Goal: Task Accomplishment & Management: Manage account settings

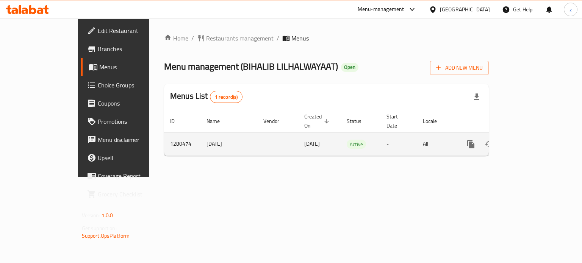
click at [530, 140] on icon "enhanced table" at bounding box center [525, 144] width 9 height 9
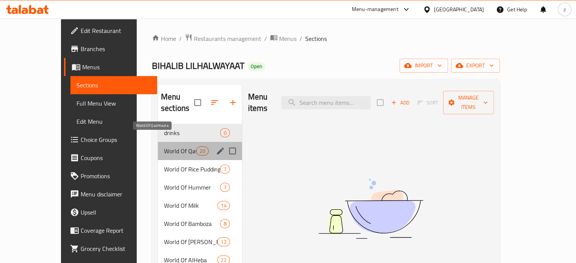
click at [164, 147] on span "World Of Qashtouta" at bounding box center [180, 151] width 32 height 9
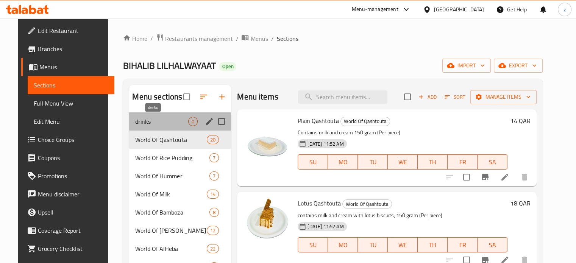
click at [162, 122] on span "drinks" at bounding box center [161, 121] width 53 height 9
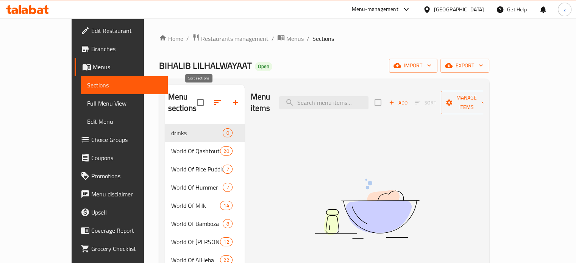
click at [213, 98] on icon "button" at bounding box center [217, 102] width 9 height 9
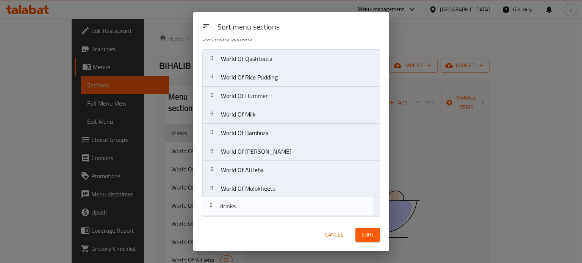
drag, startPoint x: 259, startPoint y: 69, endPoint x: 259, endPoint y: 162, distance: 92.8
click at [259, 205] on nav "drinks World Of Qashtouta World Of Rice Pudding World Of Hummer World Of Milk W…" at bounding box center [291, 133] width 178 height 168
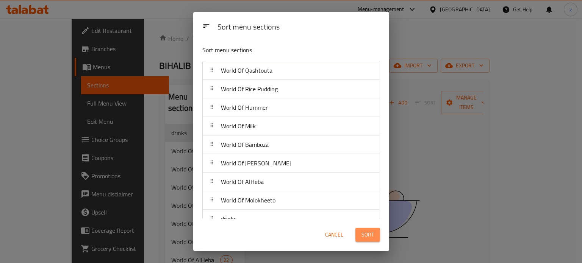
click at [376, 236] on button "Sort" at bounding box center [367, 235] width 25 height 14
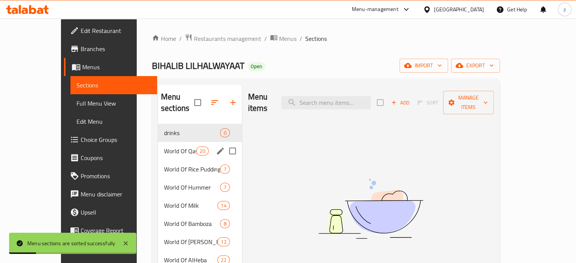
drag, startPoint x: 147, startPoint y: 142, endPoint x: 138, endPoint y: 139, distance: 9.7
click at [164, 147] on span "World Of Qashtouta" at bounding box center [180, 151] width 32 height 9
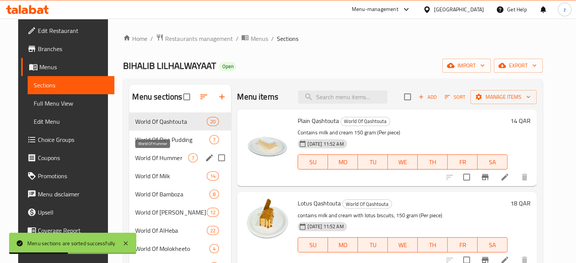
click at [153, 161] on span "World Of Hummer" at bounding box center [161, 157] width 53 height 9
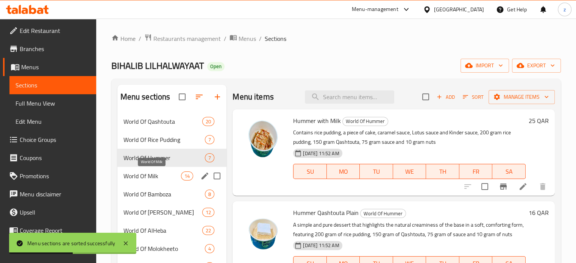
click at [155, 176] on span "World Of Milk" at bounding box center [153, 176] width 58 height 9
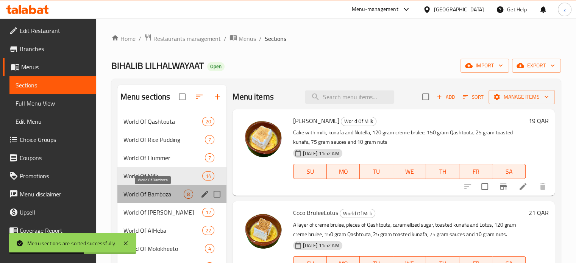
click at [149, 191] on span "World Of Bamboza" at bounding box center [154, 194] width 61 height 9
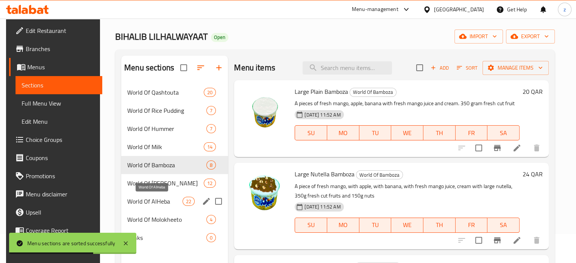
scroll to position [38, 0]
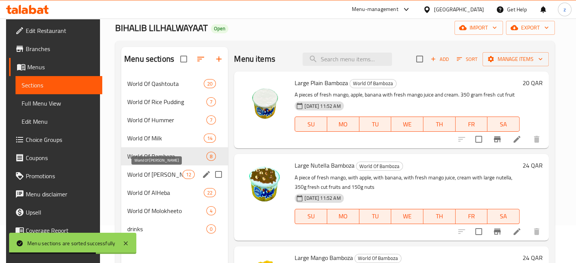
click at [149, 178] on span "World Of [PERSON_NAME]" at bounding box center [154, 174] width 55 height 9
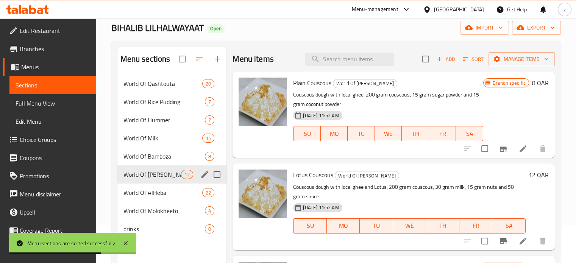
click at [140, 184] on div "World Of AlHeba 22" at bounding box center [171, 193] width 109 height 18
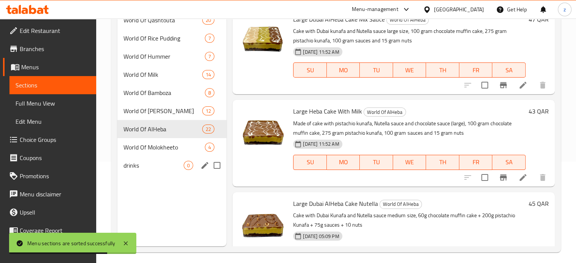
scroll to position [106, 0]
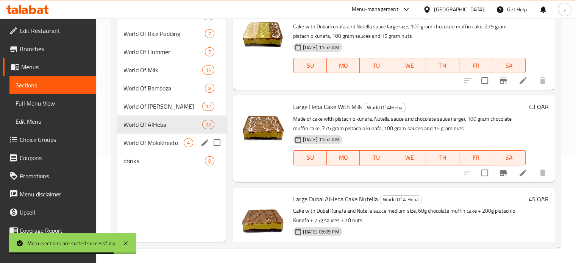
click at [142, 145] on span "World Of Molokheeto" at bounding box center [154, 142] width 61 height 9
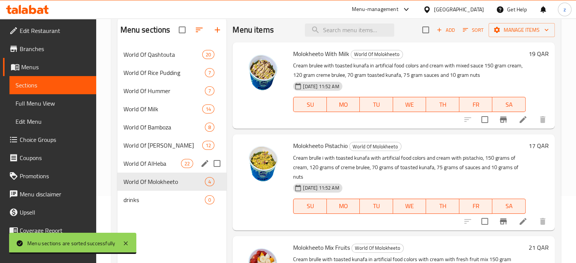
scroll to position [76, 0]
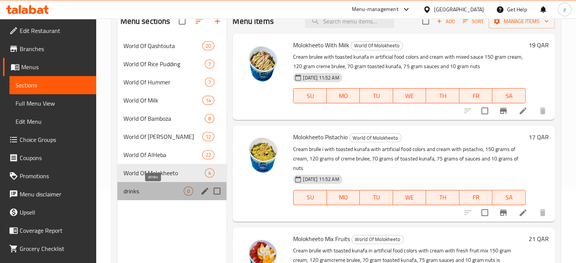
click at [137, 190] on span "drinks" at bounding box center [154, 191] width 61 height 9
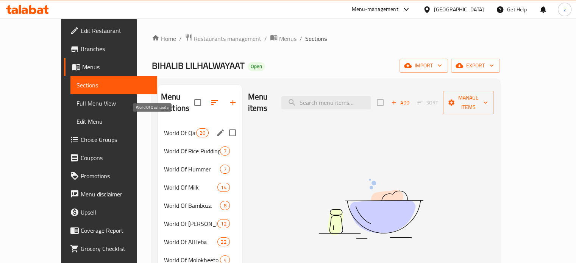
click at [164, 128] on span "World Of Qashtouta" at bounding box center [180, 132] width 32 height 9
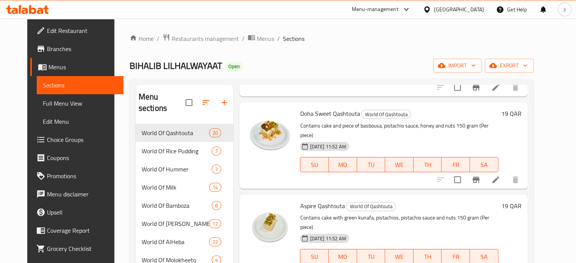
scroll to position [1212, 0]
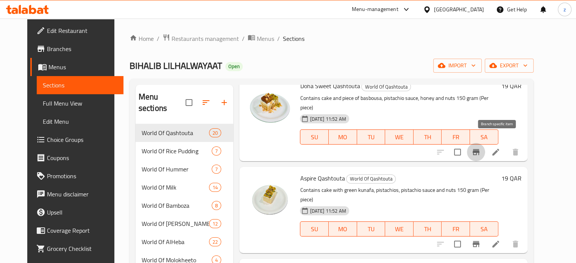
click at [481, 148] on icon "Branch-specific-item" at bounding box center [476, 152] width 9 height 9
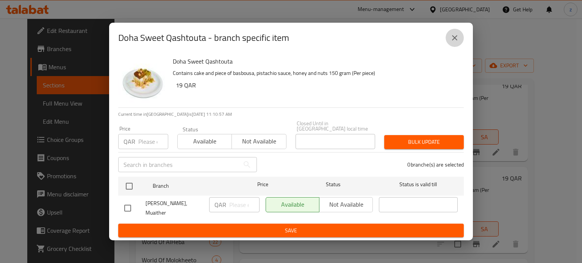
click at [456, 39] on icon "close" at bounding box center [454, 37] width 5 height 5
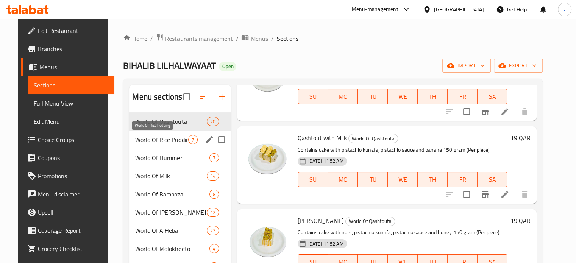
click at [158, 134] on div "World Of Rice Pudding 7" at bounding box center [180, 140] width 102 height 18
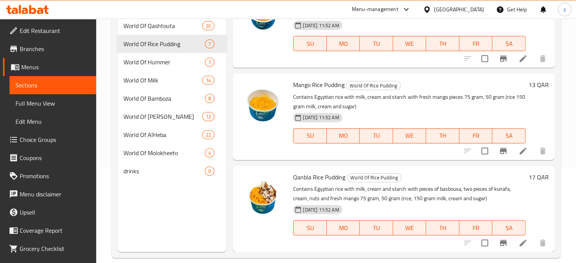
scroll to position [106, 0]
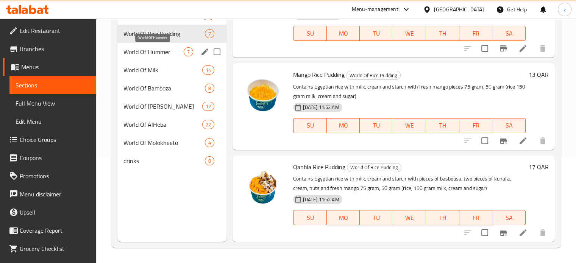
click at [129, 50] on span "World Of Hummer" at bounding box center [154, 51] width 61 height 9
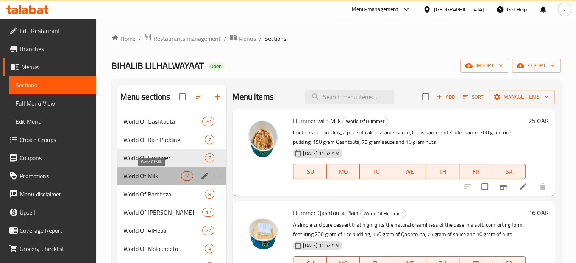
click at [156, 177] on span "World Of Milk" at bounding box center [153, 176] width 58 height 9
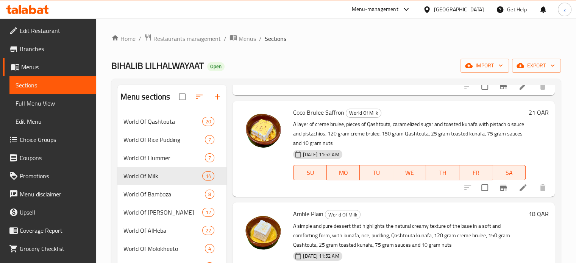
scroll to position [455, 0]
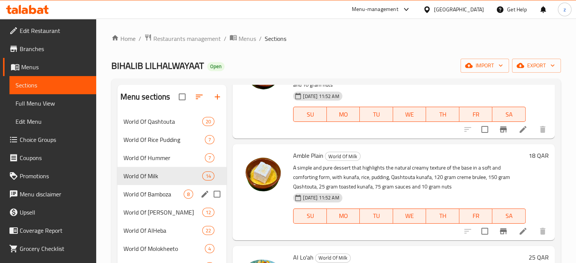
click at [136, 190] on span "World Of Bamboza" at bounding box center [154, 194] width 61 height 9
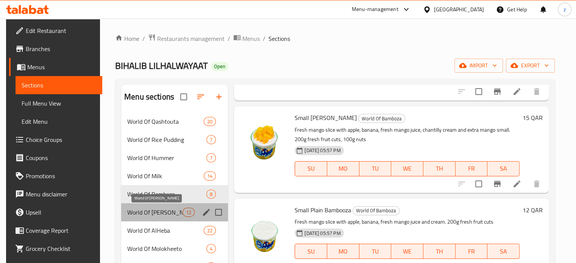
click at [165, 211] on span "World Of [PERSON_NAME]" at bounding box center [154, 212] width 55 height 9
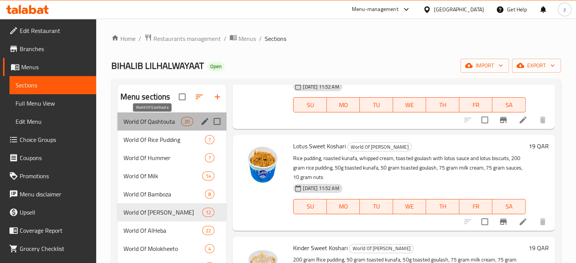
click at [158, 120] on span "World Of Qashtouta" at bounding box center [153, 121] width 58 height 9
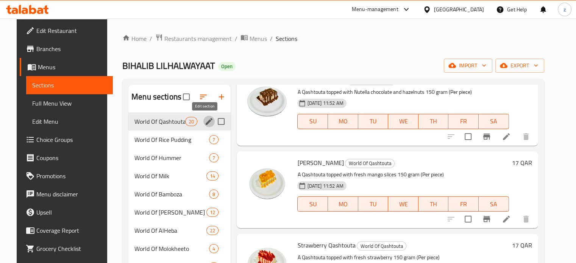
click at [205, 125] on icon "edit" at bounding box center [209, 121] width 9 height 9
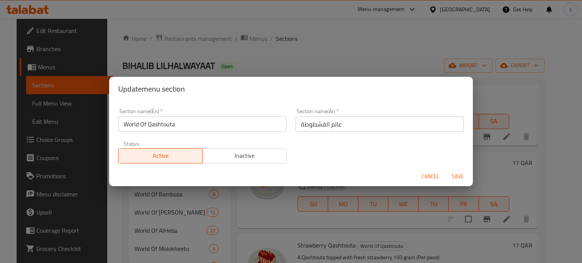
click at [426, 175] on span "Cancel" at bounding box center [430, 176] width 18 height 9
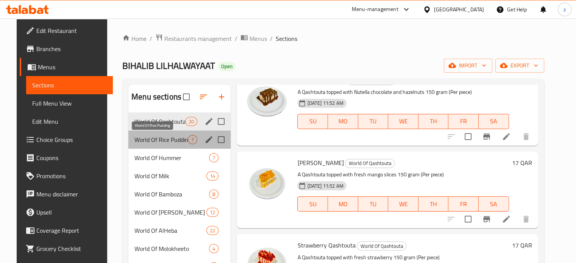
click at [170, 140] on span "World Of Rice Pudding" at bounding box center [160, 139] width 53 height 9
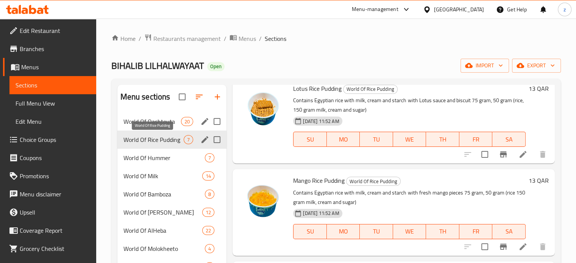
scroll to position [392, 0]
click at [174, 166] on div "World Of Hummer 7" at bounding box center [171, 158] width 109 height 18
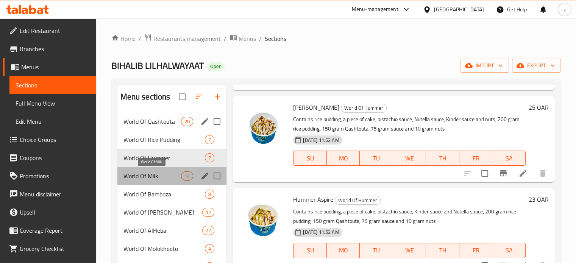
click at [168, 175] on span "World Of Milk" at bounding box center [153, 176] width 58 height 9
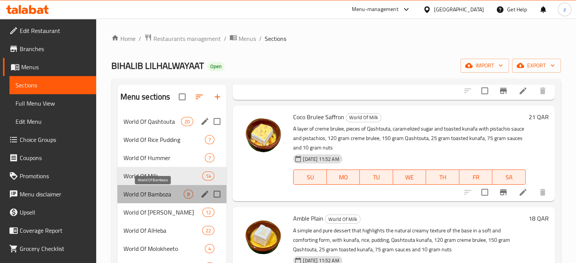
click at [159, 194] on span "World Of Bamboza" at bounding box center [154, 194] width 61 height 9
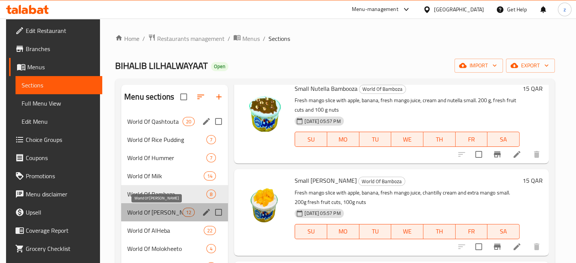
click at [161, 212] on span "World Of [PERSON_NAME]" at bounding box center [154, 212] width 55 height 9
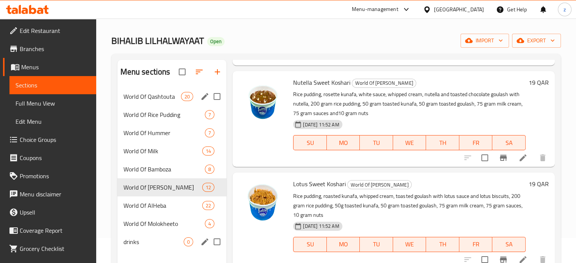
scroll to position [38, 0]
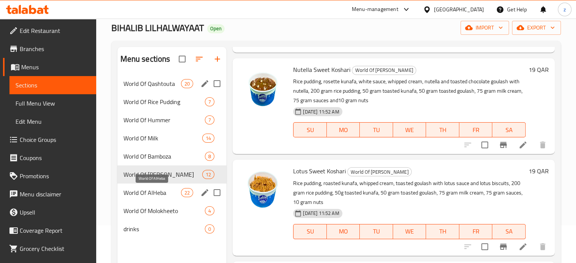
click at [164, 189] on span "World Of AlHeba" at bounding box center [153, 192] width 58 height 9
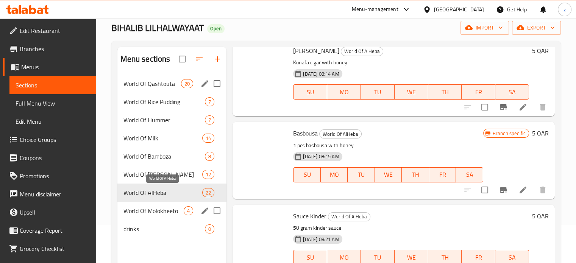
click at [155, 205] on div "World Of Molokheeto 4" at bounding box center [171, 211] width 109 height 18
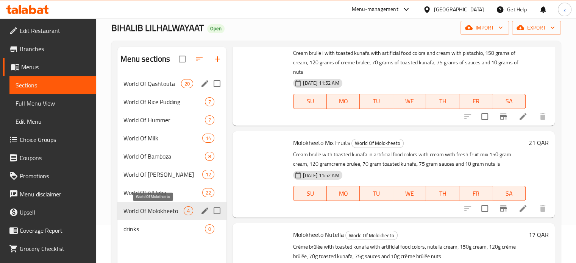
scroll to position [134, 0]
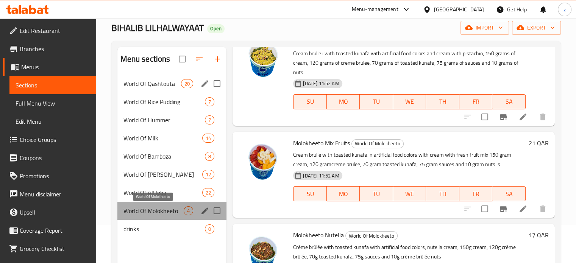
drag, startPoint x: 150, startPoint y: 213, endPoint x: 148, endPoint y: 218, distance: 5.8
click at [151, 213] on span "World Of Molokheeto" at bounding box center [154, 210] width 61 height 9
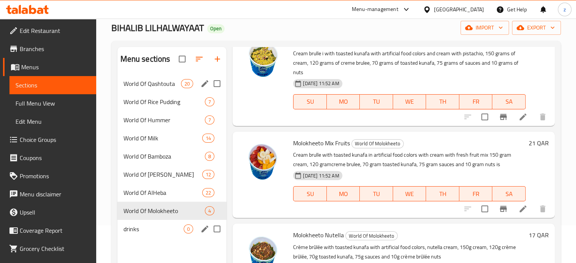
click at [139, 225] on span "drinks" at bounding box center [154, 229] width 61 height 9
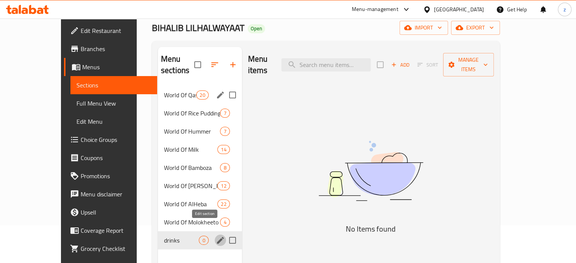
click at [217, 237] on icon "edit" at bounding box center [220, 240] width 7 height 7
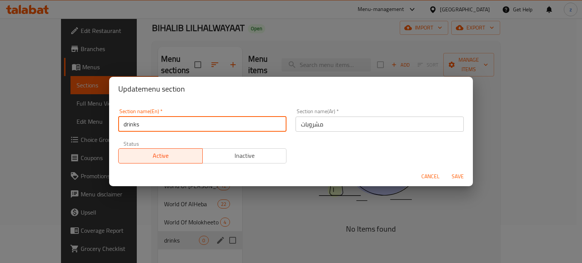
drag, startPoint x: 126, startPoint y: 124, endPoint x: 121, endPoint y: 124, distance: 4.5
click at [121, 124] on input "drinks" at bounding box center [202, 124] width 168 height 15
click at [170, 122] on input "Drinks" at bounding box center [202, 124] width 168 height 15
type input "Drinks"
click at [455, 172] on span "Save" at bounding box center [458, 176] width 18 height 9
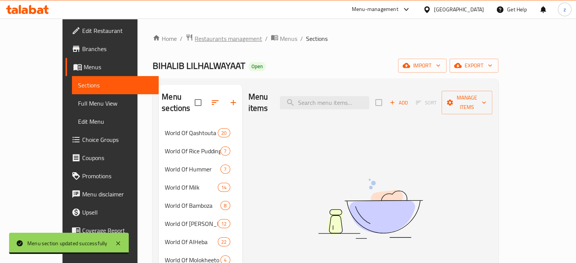
click at [195, 37] on span "Restaurants management" at bounding box center [228, 38] width 67 height 9
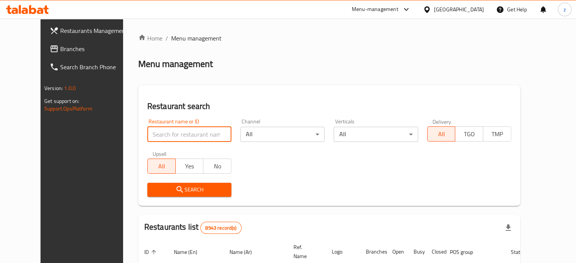
click at [191, 134] on input "search" at bounding box center [189, 134] width 84 height 15
type input "sha"
drag, startPoint x: 153, startPoint y: 131, endPoint x: 135, endPoint y: 138, distance: 18.9
click at [147, 138] on input "sha" at bounding box center [189, 134] width 84 height 15
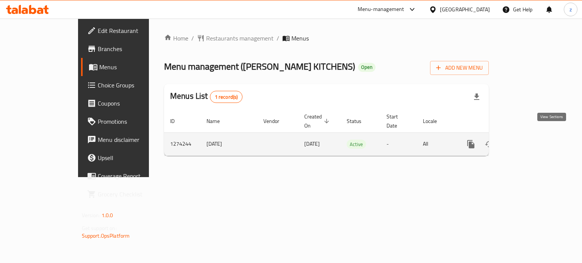
click at [530, 140] on icon "enhanced table" at bounding box center [525, 144] width 9 height 9
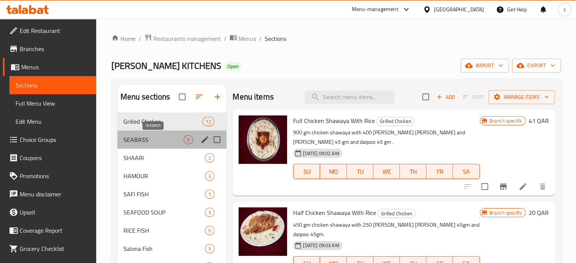
click at [126, 142] on span "SEABASS" at bounding box center [154, 139] width 61 height 9
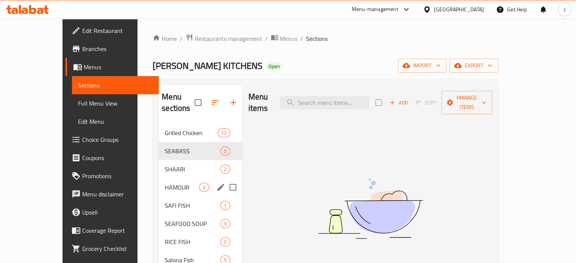
click at [165, 165] on span "SHAARI" at bounding box center [193, 169] width 56 height 9
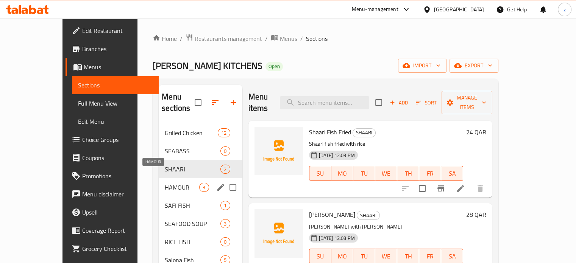
click at [165, 183] on span "HAMOUR" at bounding box center [182, 187] width 34 height 9
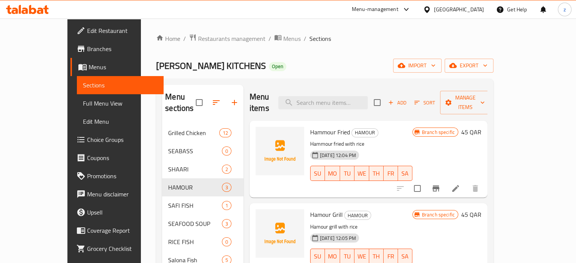
click at [87, 30] on span "Edit Restaurant" at bounding box center [122, 30] width 70 height 9
